Goal: Task Accomplishment & Management: Manage account settings

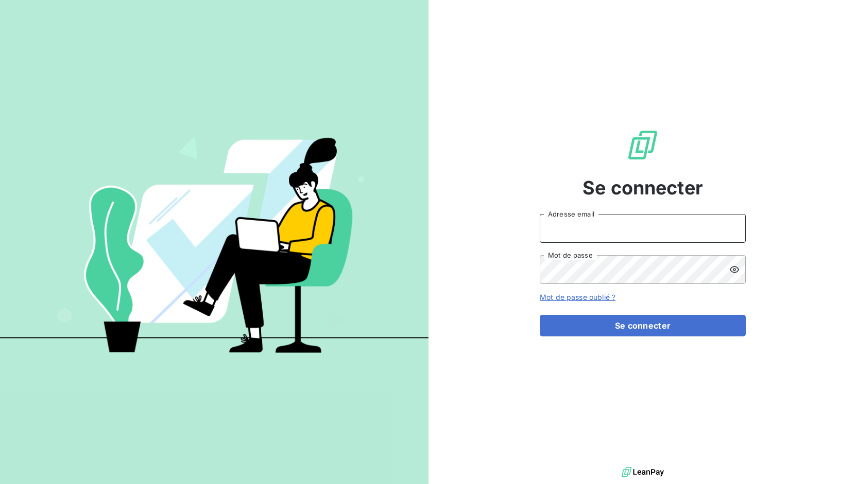
type input "[PERSON_NAME][EMAIL_ADDRESS][PERSON_NAME][DOMAIN_NAME]"
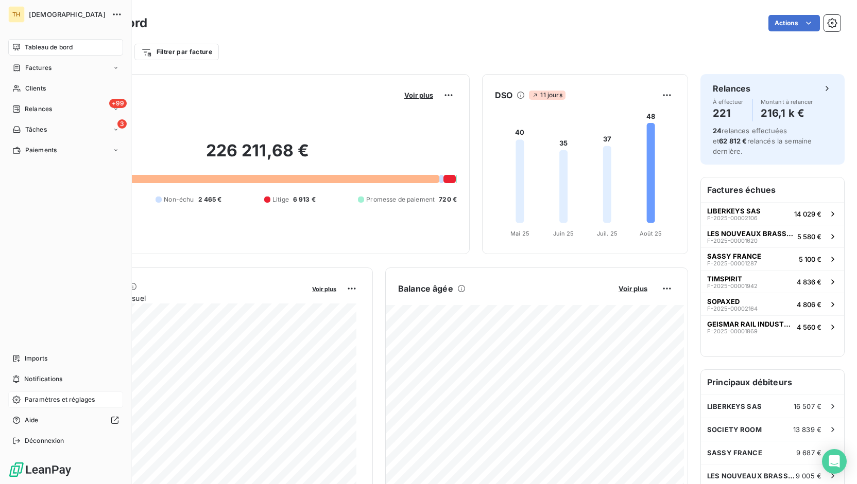
click at [56, 397] on span "Paramètres et réglages" at bounding box center [60, 399] width 70 height 9
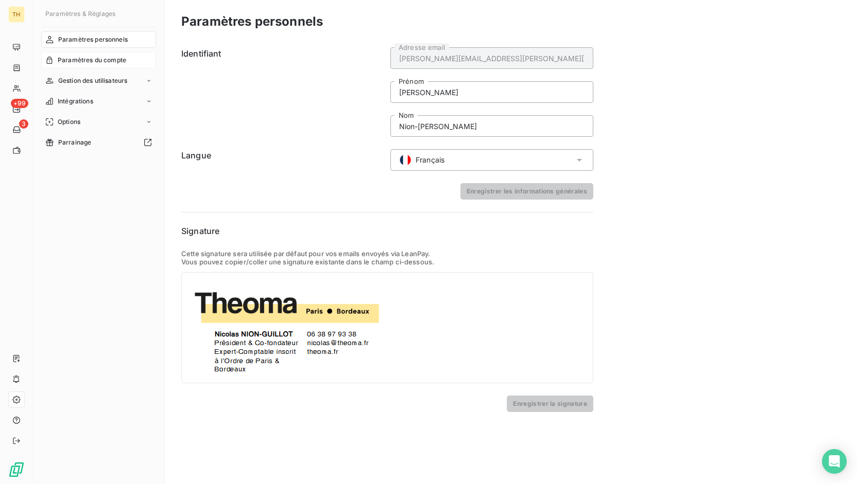
click at [95, 57] on span "Paramètres du compte" at bounding box center [92, 60] width 68 height 9
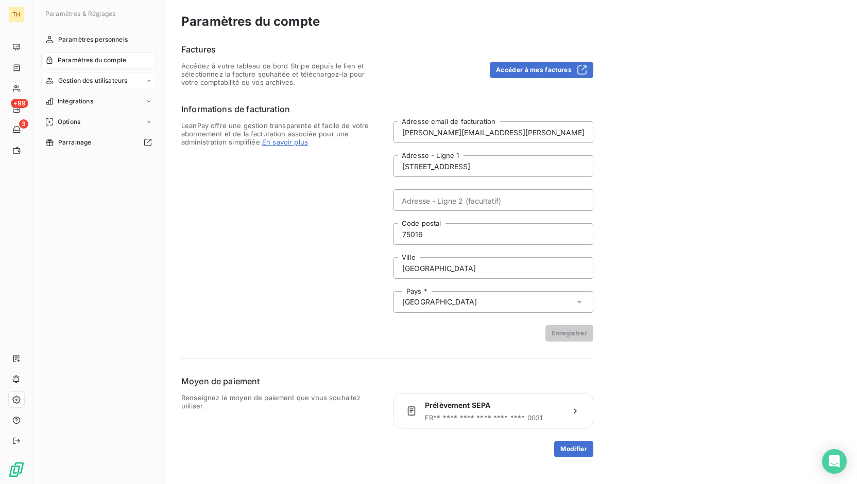
click at [100, 77] on span "Gestion des utilisateurs" at bounding box center [92, 80] width 69 height 9
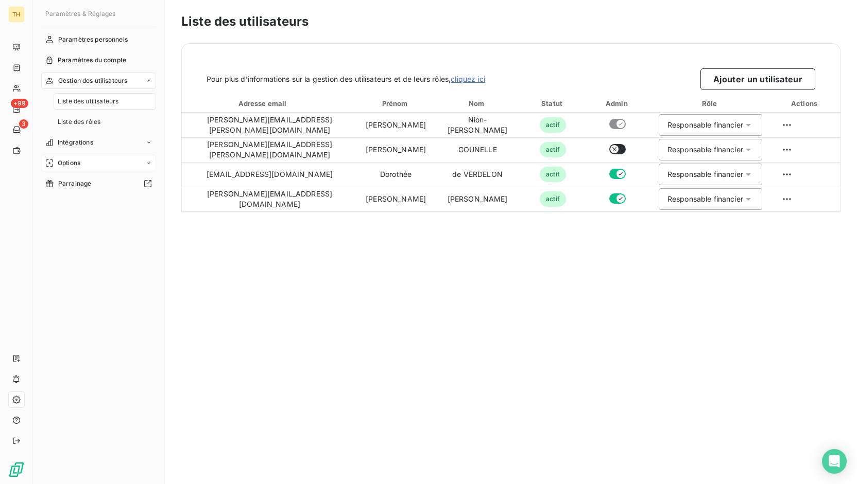
click at [82, 159] on div "Options" at bounding box center [98, 163] width 115 height 16
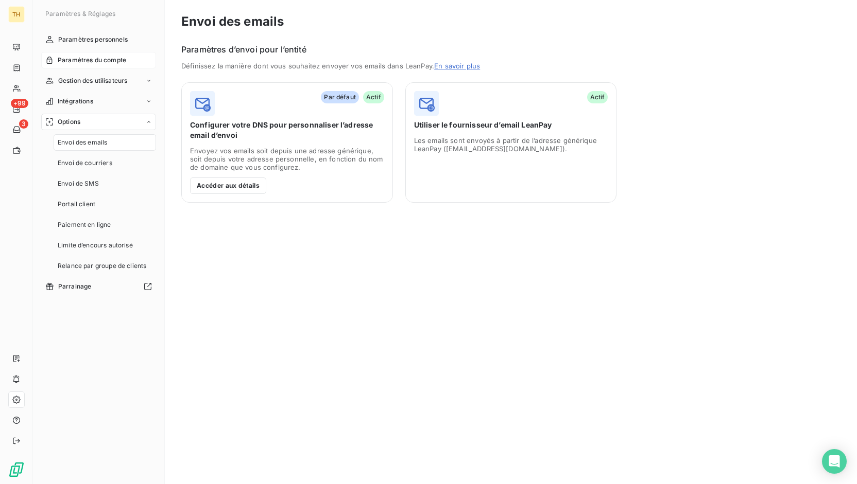
click at [96, 62] on span "Paramètres du compte" at bounding box center [92, 60] width 68 height 9
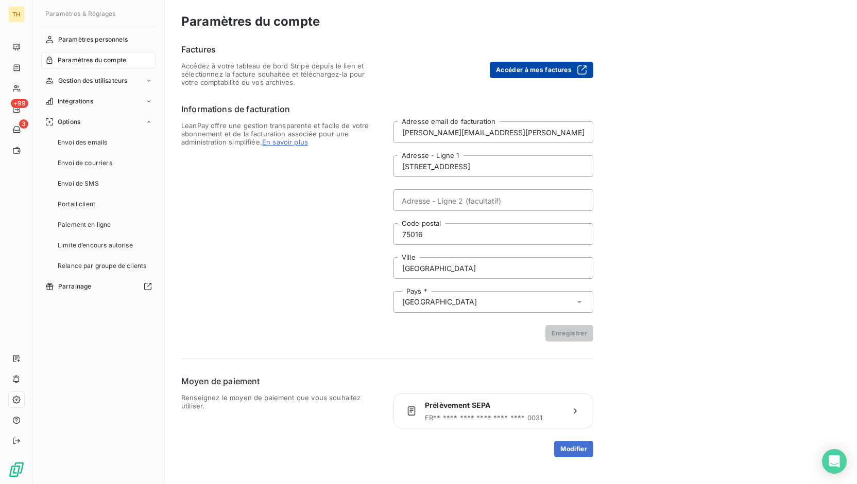
click at [527, 68] on button "Accéder à mes factures" at bounding box center [541, 70] width 103 height 16
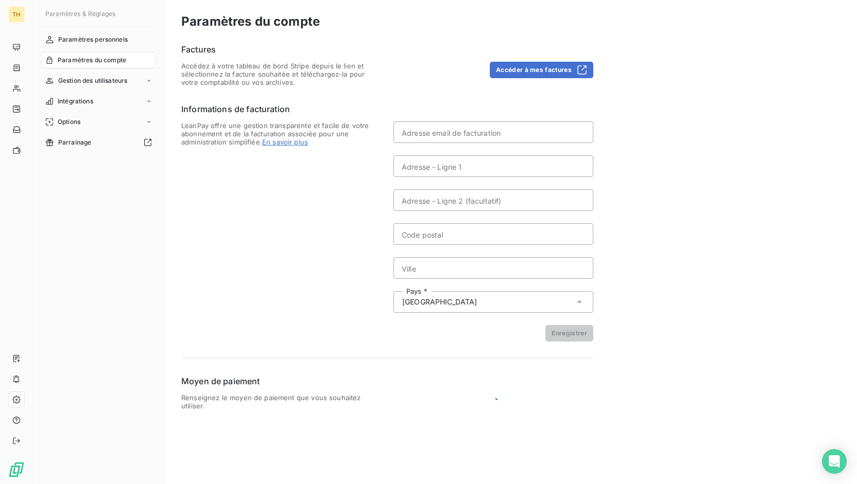
type input "[PERSON_NAME][EMAIL_ADDRESS][PERSON_NAME][DOMAIN_NAME]"
type input "[STREET_ADDRESS]"
type input "75016"
type input "[GEOGRAPHIC_DATA]"
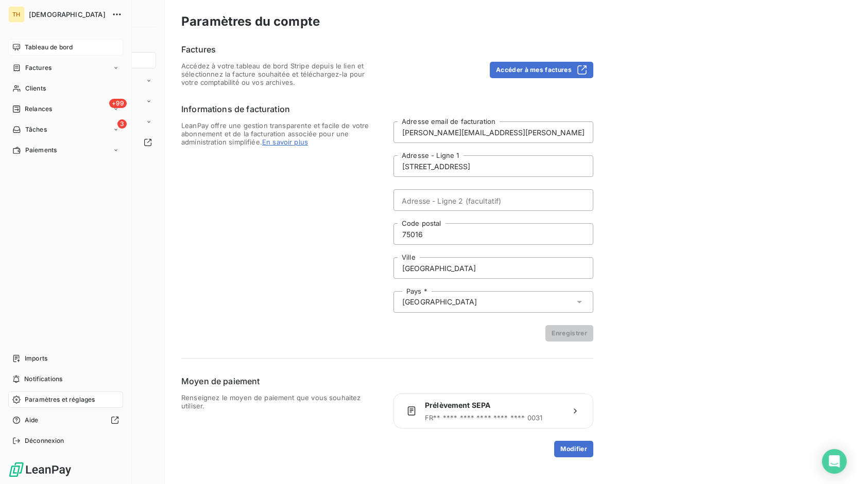
click at [39, 47] on span "Tableau de bord" at bounding box center [49, 47] width 48 height 9
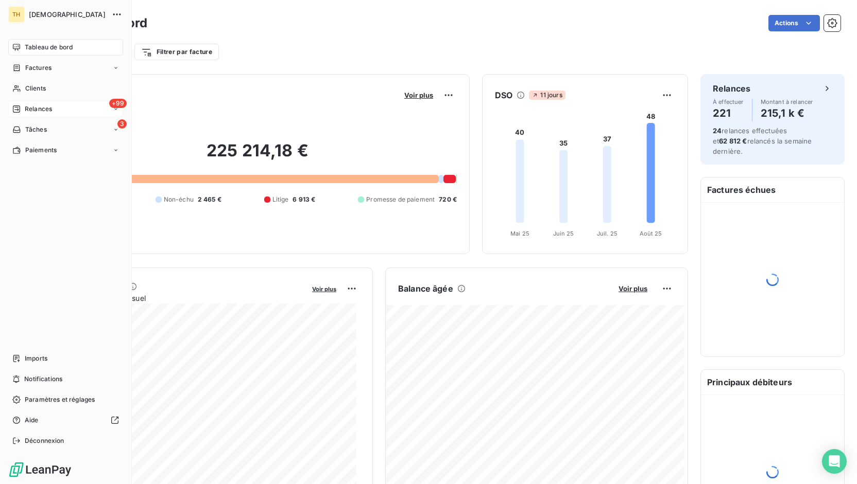
click at [59, 112] on div "+99 Relances" at bounding box center [65, 109] width 115 height 16
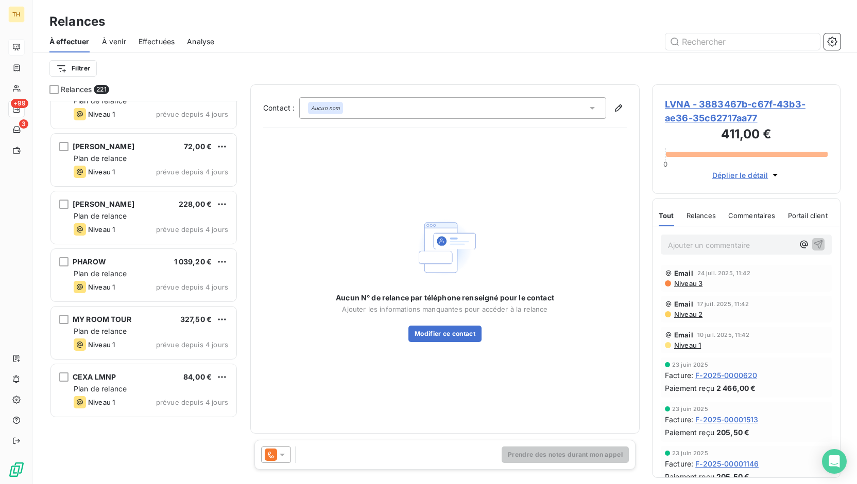
scroll to position [10199, 0]
